Goal: Task Accomplishment & Management: Manage account settings

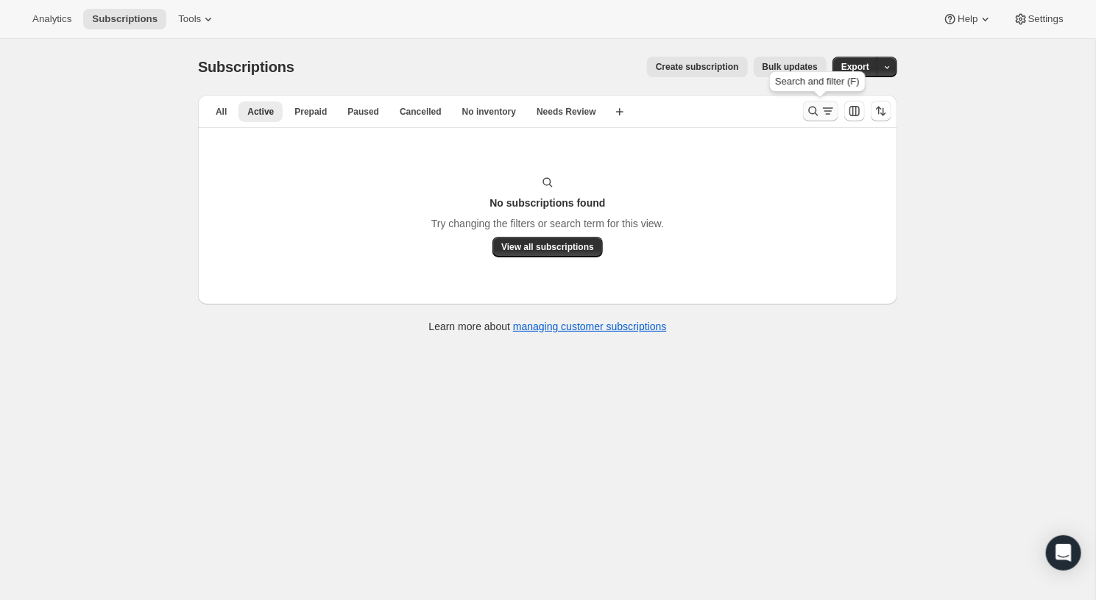
click at [822, 108] on icon "Search and filter results" at bounding box center [827, 111] width 15 height 15
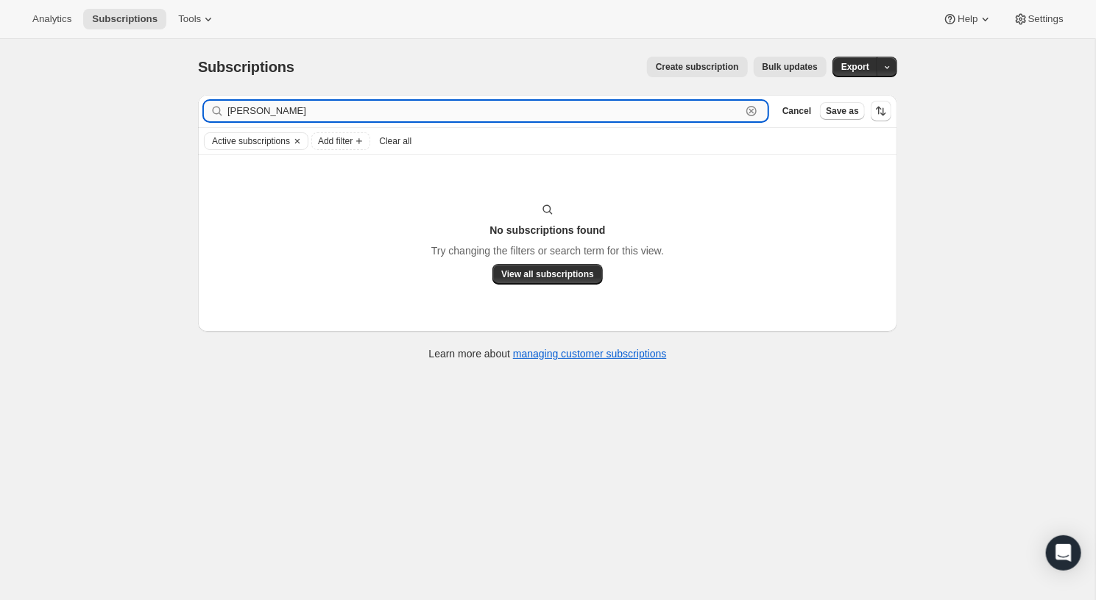
click at [746, 110] on icon "button" at bounding box center [751, 111] width 15 height 15
